Goal: Task Accomplishment & Management: Manage account settings

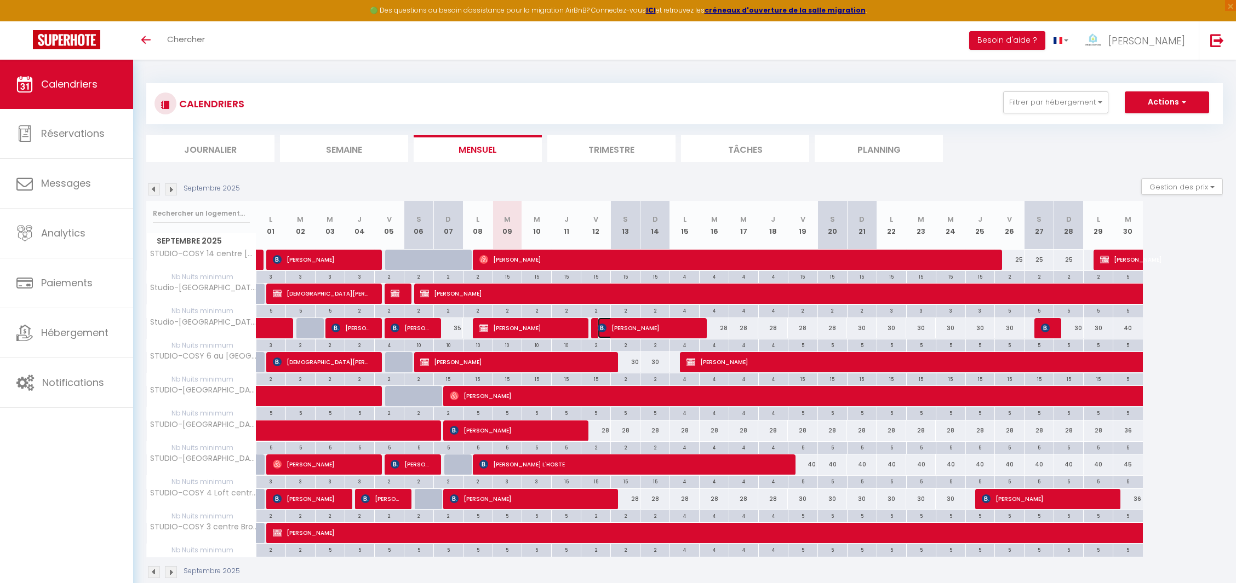
click at [645, 318] on span "[PERSON_NAME]" at bounding box center [647, 328] width 99 height 21
select select "OK"
select select "KO"
select select "0"
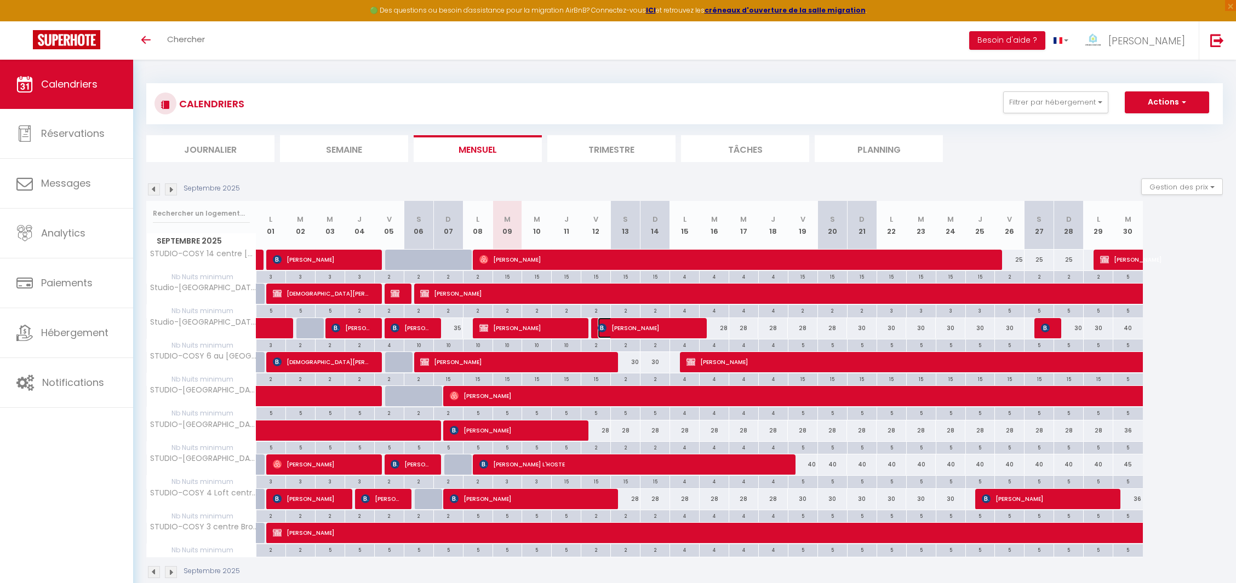
select select "1"
select select
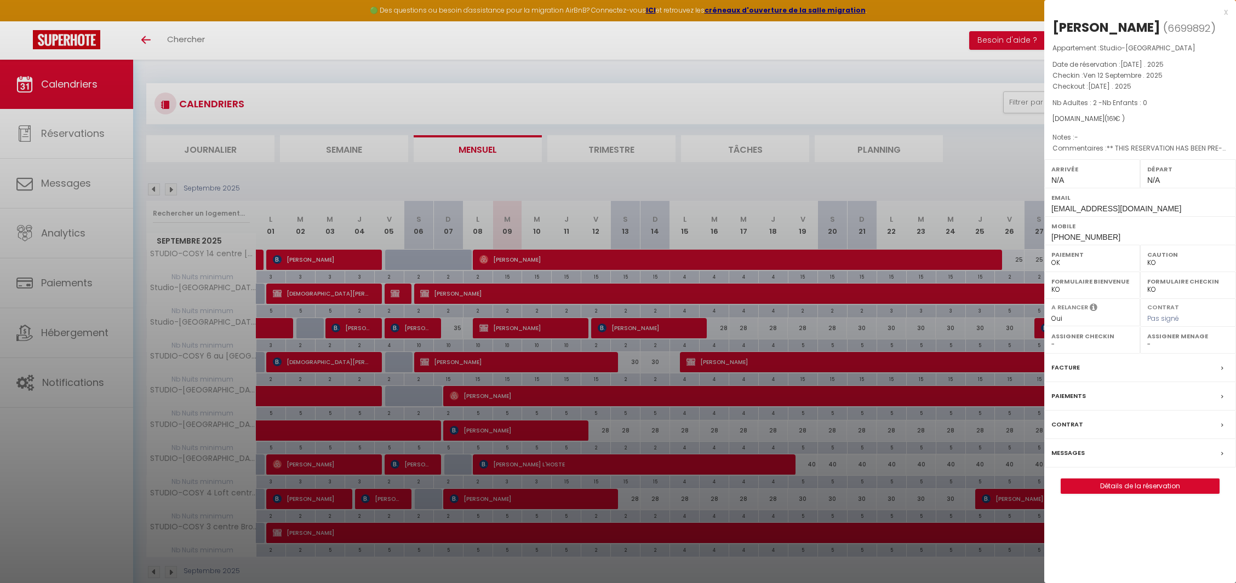
click at [645, 316] on div at bounding box center [618, 291] width 1236 height 583
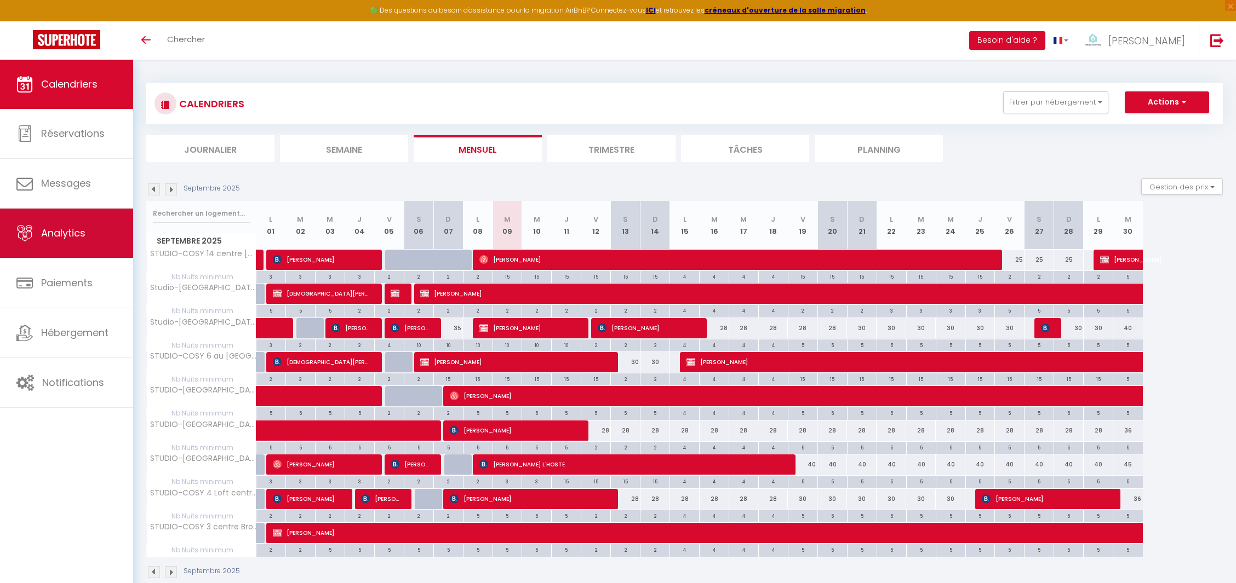
click at [70, 228] on span "Analytics" at bounding box center [63, 233] width 44 height 14
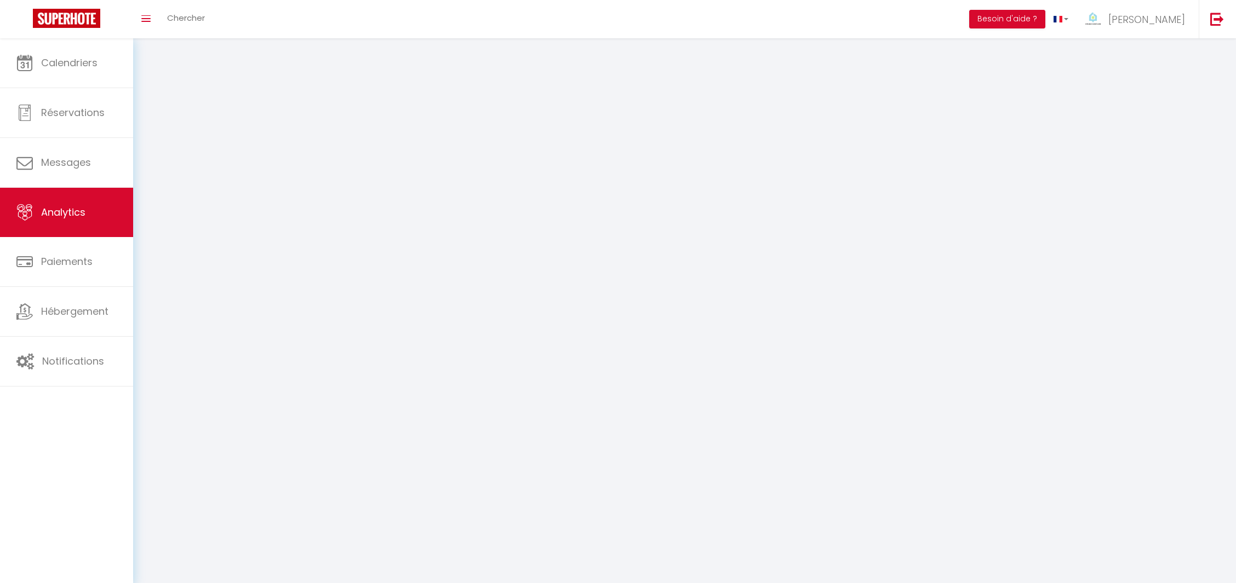
select select "2025"
select select "9"
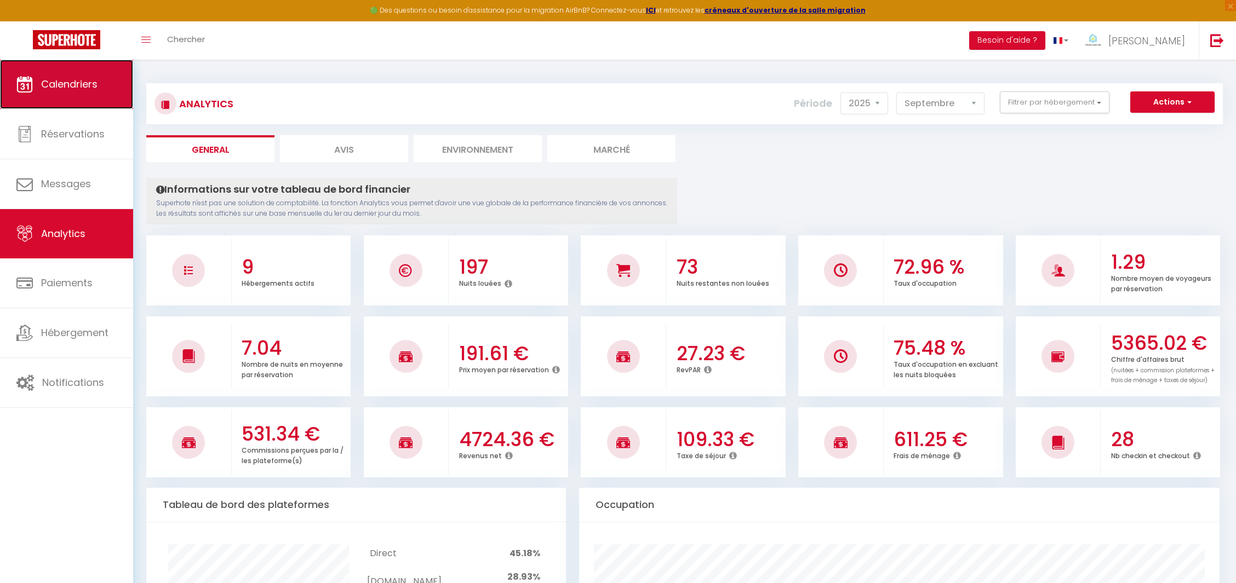
click at [68, 87] on span "Calendriers" at bounding box center [69, 84] width 56 height 14
